Goal: Task Accomplishment & Management: Manage account settings

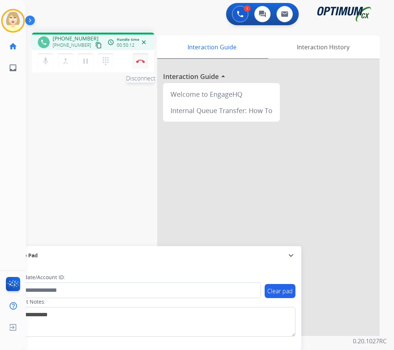
click at [140, 57] on button "Disconnect" at bounding box center [141, 61] width 16 height 16
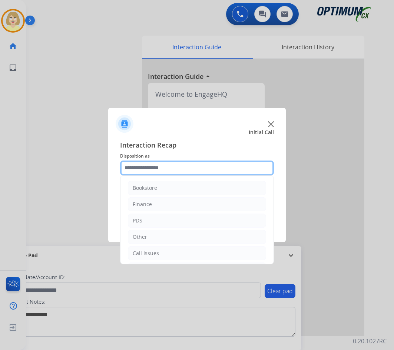
click at [156, 167] on input "text" at bounding box center [197, 168] width 154 height 15
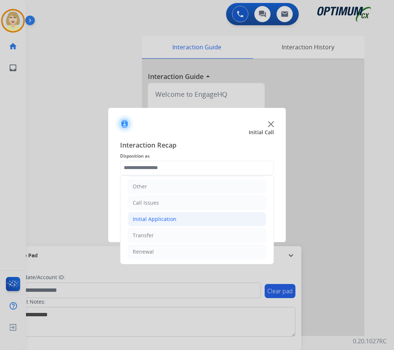
click at [165, 221] on div "Initial Application" at bounding box center [155, 218] width 44 height 7
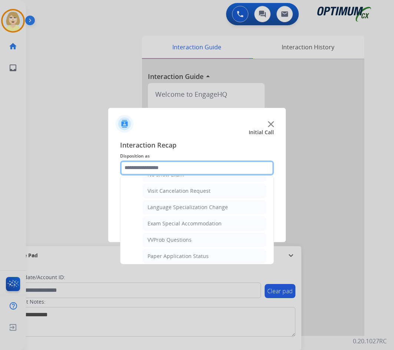
scroll to position [421, 0]
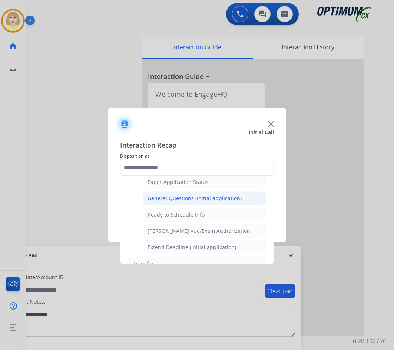
click at [198, 198] on div "General Questions (Initial application)" at bounding box center [195, 198] width 94 height 7
type input "**********"
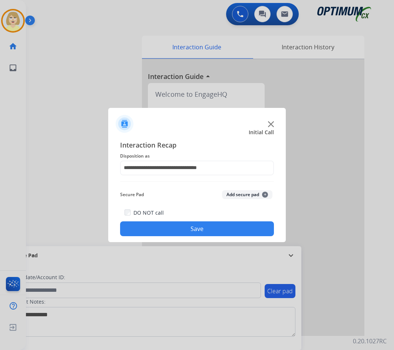
click at [155, 230] on button "Save" at bounding box center [197, 228] width 154 height 15
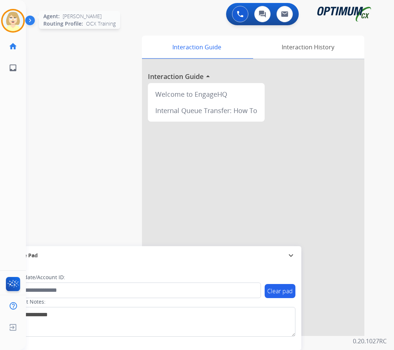
click at [17, 17] on img at bounding box center [13, 20] width 21 height 21
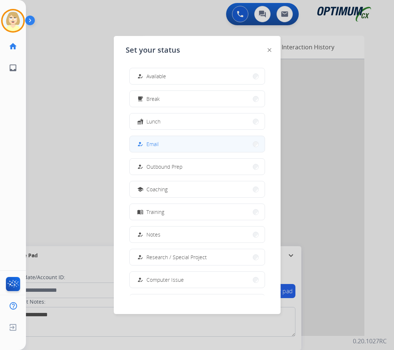
click at [153, 141] on span "Email" at bounding box center [152, 144] width 12 height 8
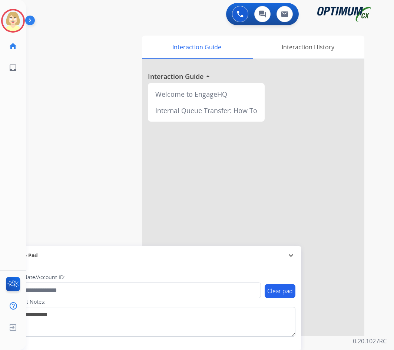
drag, startPoint x: 45, startPoint y: 37, endPoint x: 37, endPoint y: 34, distance: 9.0
click at [45, 37] on div "swap_horiz Break voice bridge close_fullscreen Connect 3-Way Call merge_type Se…" at bounding box center [201, 181] width 350 height 309
click at [11, 15] on img at bounding box center [13, 20] width 21 height 21
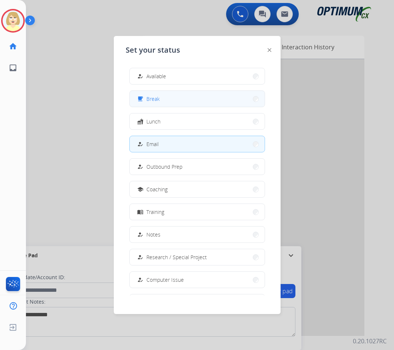
click at [149, 96] on span "Break" at bounding box center [152, 99] width 13 height 8
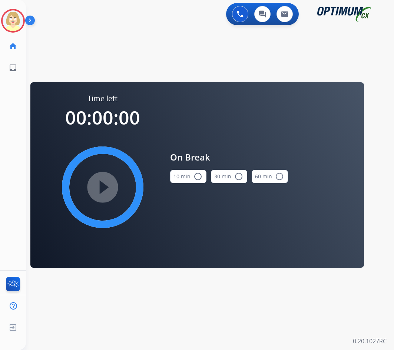
click at [198, 177] on mat-icon "radio_button_unchecked" at bounding box center [198, 176] width 9 height 9
drag, startPoint x: 95, startPoint y: 182, endPoint x: 240, endPoint y: 183, distance: 144.6
click at [98, 183] on mat-icon "play_circle_filled" at bounding box center [102, 187] width 9 height 9
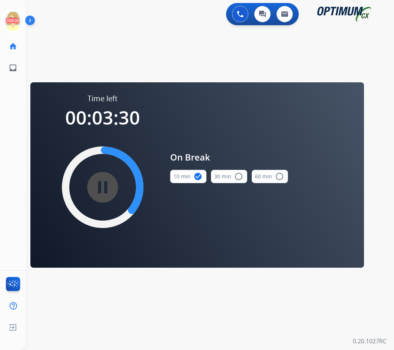
click at [53, 45] on div "swap_horiz Break voice bridge close_fullscreen Connect 3-Way Call merge_type Se…" at bounding box center [201, 45] width 350 height 36
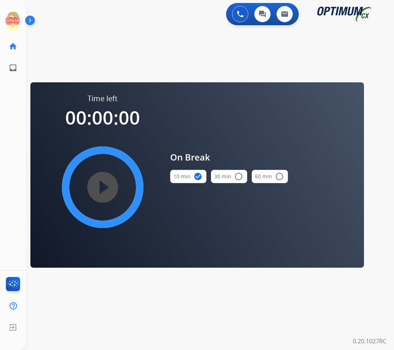
click at [59, 37] on div "swap_horiz Break voice bridge close_fullscreen Connect 3-Way Call merge_type Se…" at bounding box center [201, 45] width 350 height 36
click at [16, 16] on icon at bounding box center [13, 21] width 24 height 24
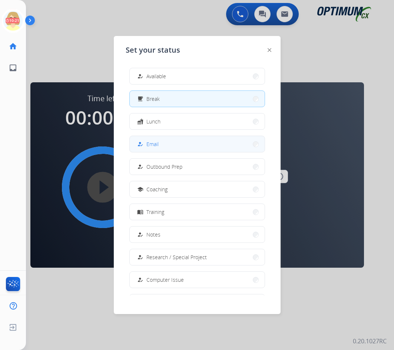
click at [158, 141] on span "Email" at bounding box center [152, 144] width 12 height 8
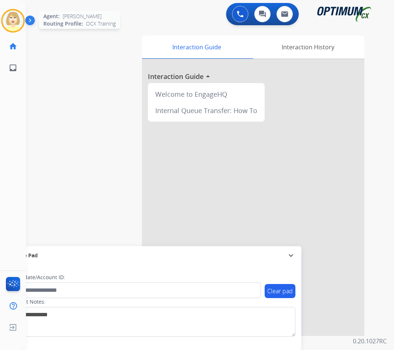
click at [16, 21] on img at bounding box center [13, 20] width 21 height 21
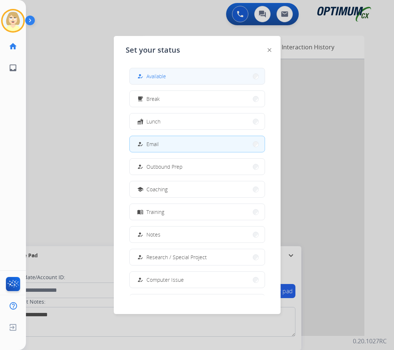
click at [159, 77] on span "Available" at bounding box center [156, 76] width 20 height 8
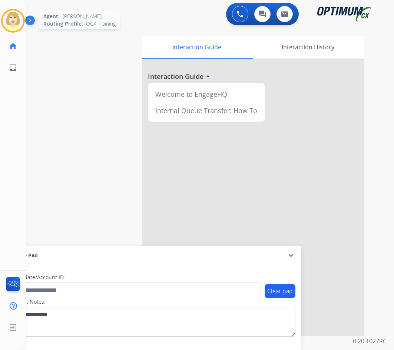
click at [11, 17] on img at bounding box center [13, 20] width 21 height 21
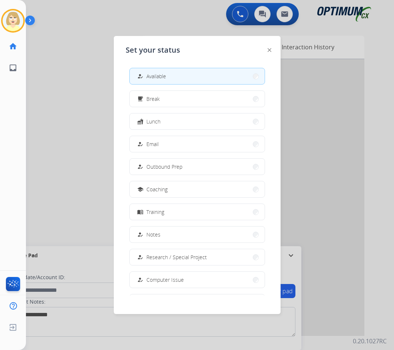
click at [158, 74] on span "Available" at bounding box center [156, 76] width 20 height 8
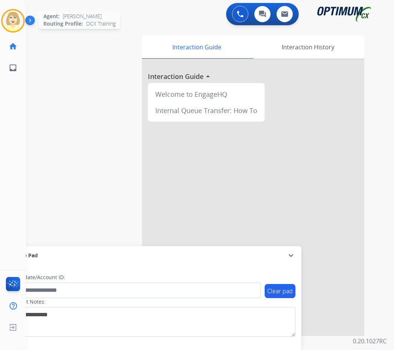
click at [16, 21] on img at bounding box center [13, 20] width 21 height 21
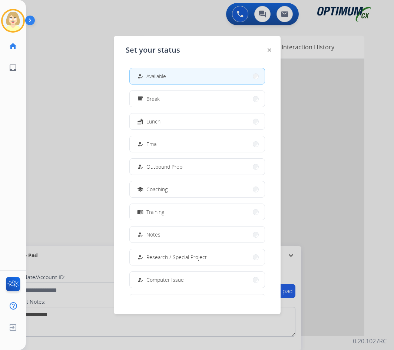
scroll to position [70, 0]
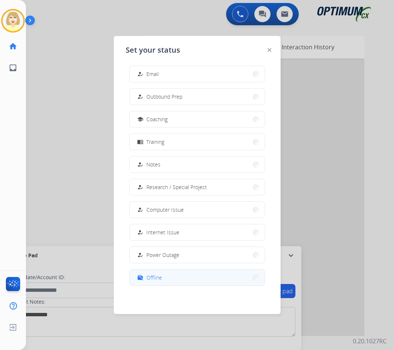
click at [152, 276] on span "Offline" at bounding box center [154, 278] width 16 height 8
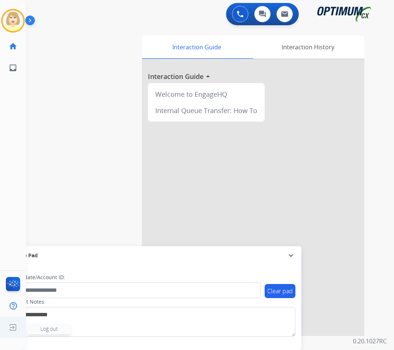
click at [42, 330] on span "Log out" at bounding box center [48, 328] width 17 height 7
